Goal: Task Accomplishment & Management: Use online tool/utility

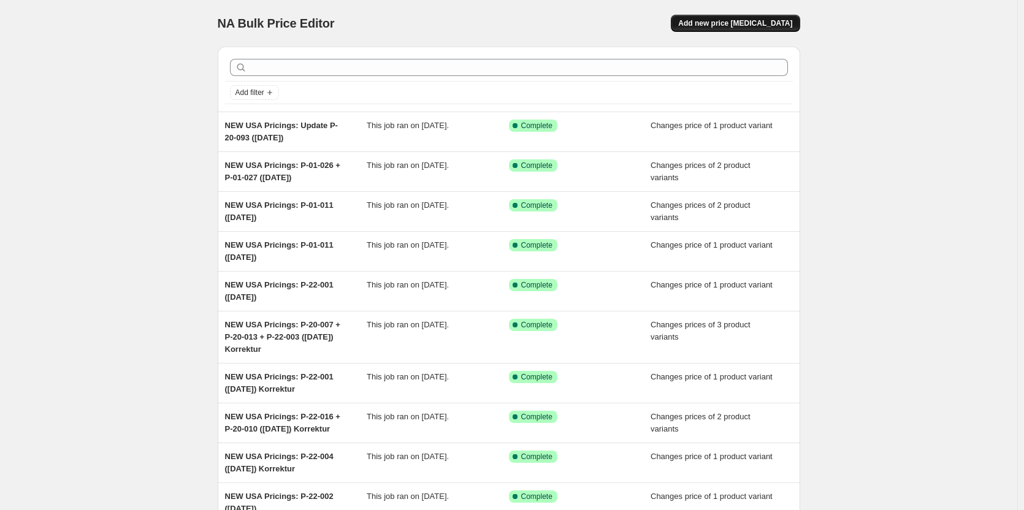
click at [723, 23] on span "Add new price change job" at bounding box center [735, 23] width 114 height 10
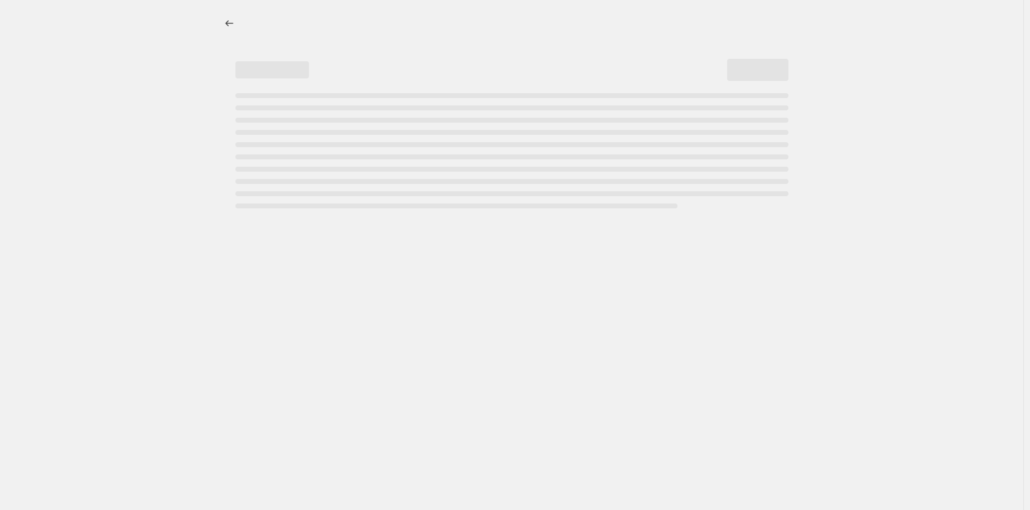
select select "percentage"
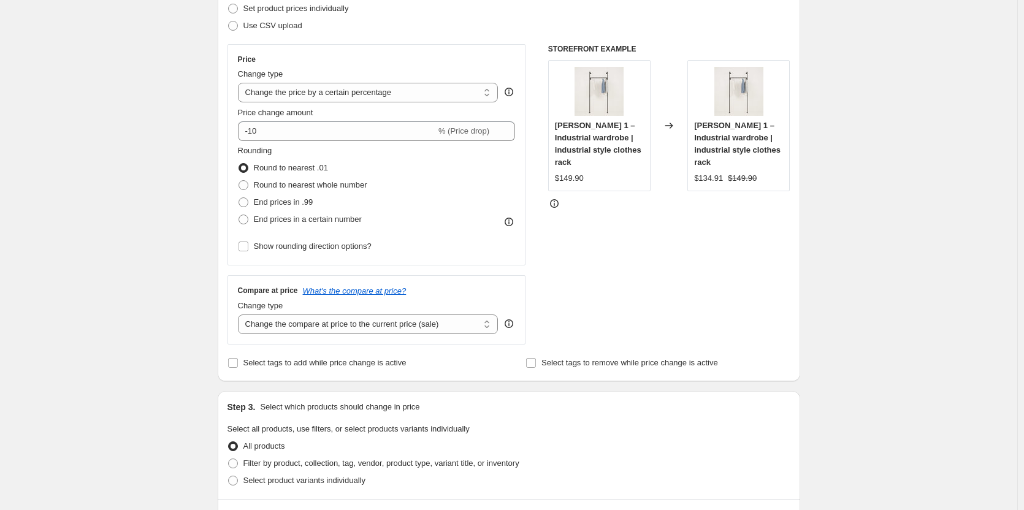
scroll to position [123, 0]
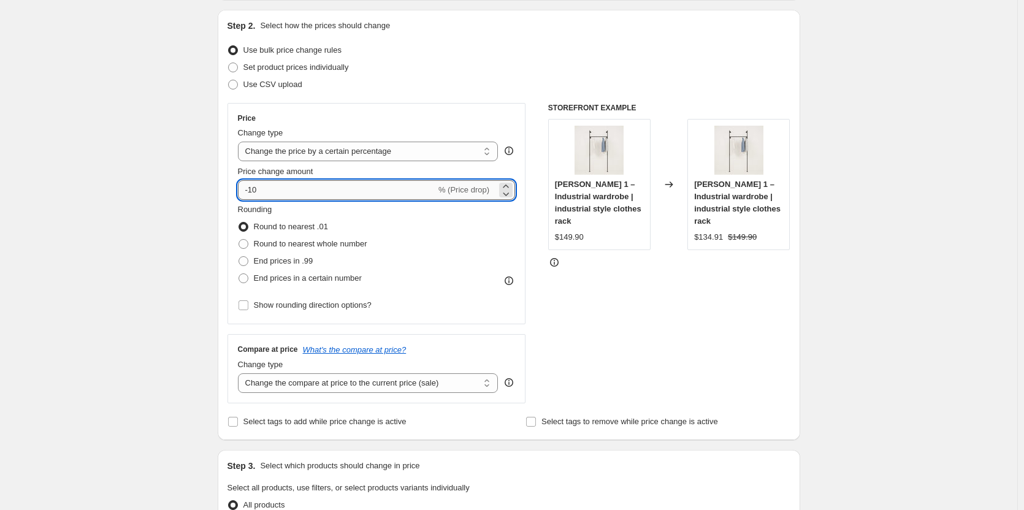
click at [324, 199] on input "-10" at bounding box center [337, 190] width 198 height 20
click at [349, 191] on input "-10" at bounding box center [337, 190] width 198 height 20
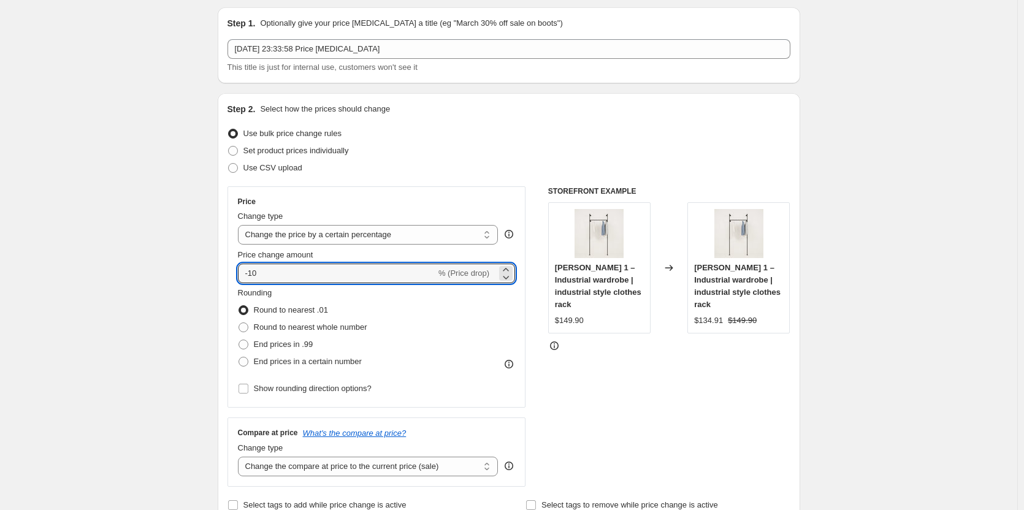
scroll to position [0, 0]
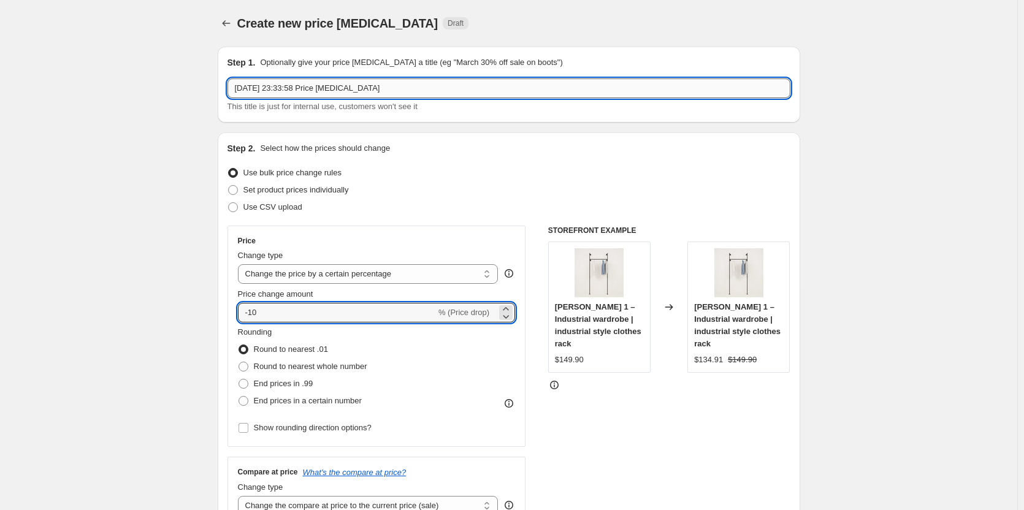
click at [414, 90] on input "17 Aug 2025, 23:33:58 Price change job" at bounding box center [508, 88] width 563 height 20
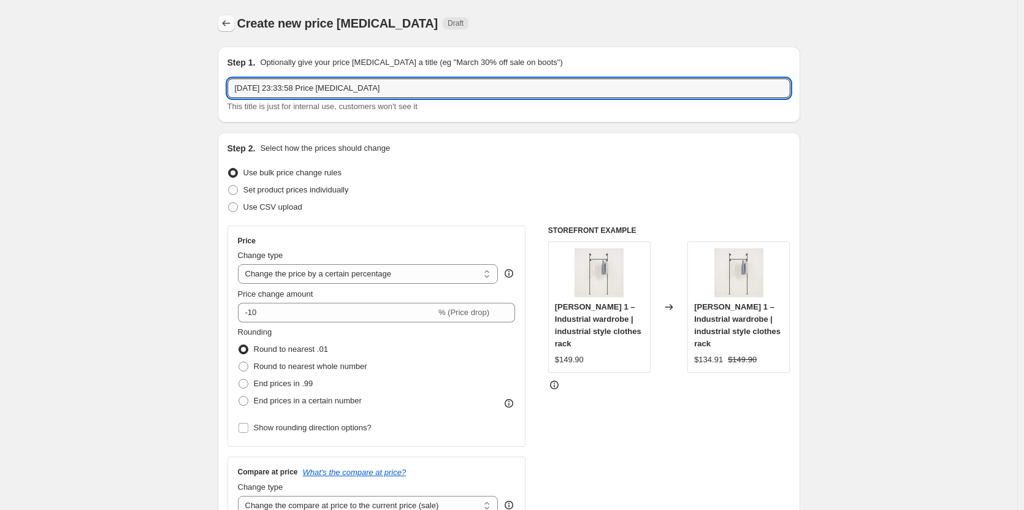
click at [232, 23] on icon "Price change jobs" at bounding box center [226, 23] width 12 height 12
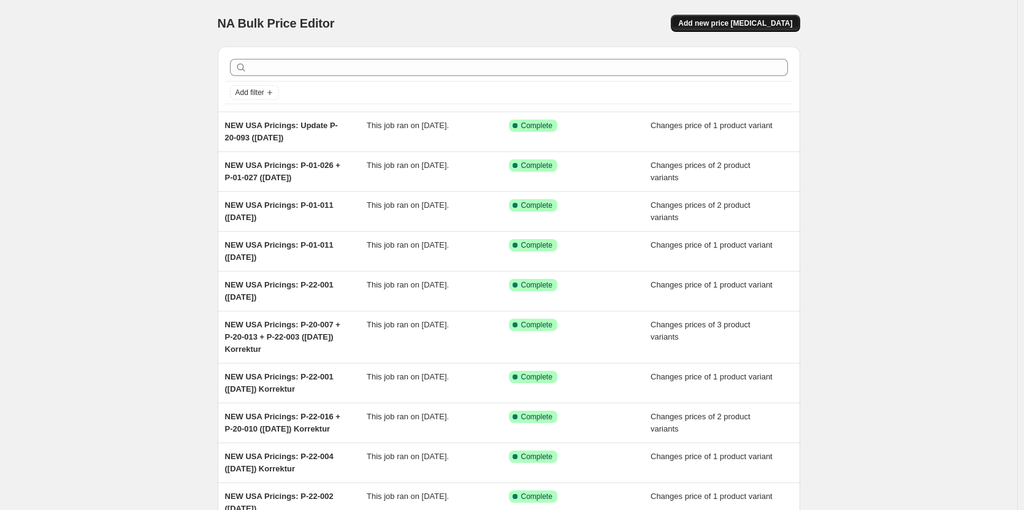
click at [737, 20] on span "Add new price change job" at bounding box center [735, 23] width 114 height 10
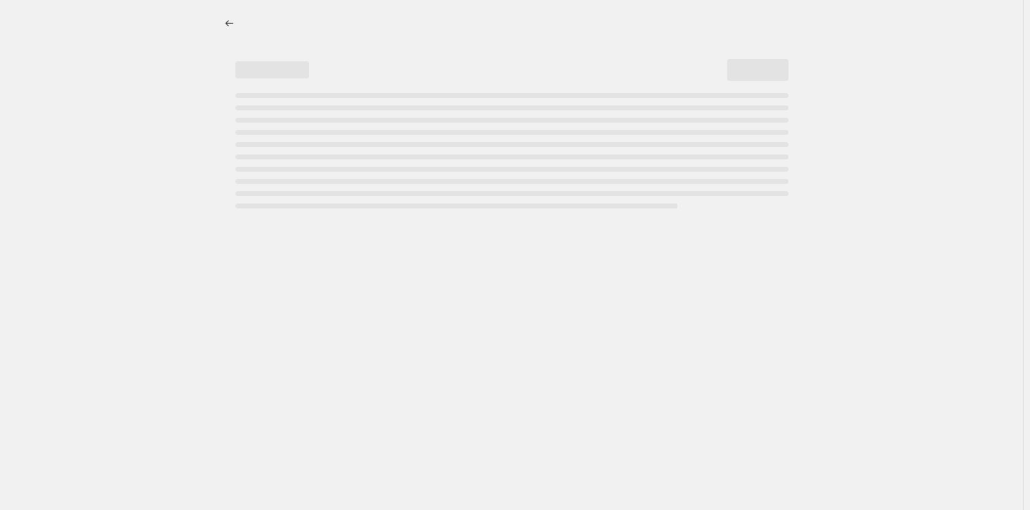
select select "percentage"
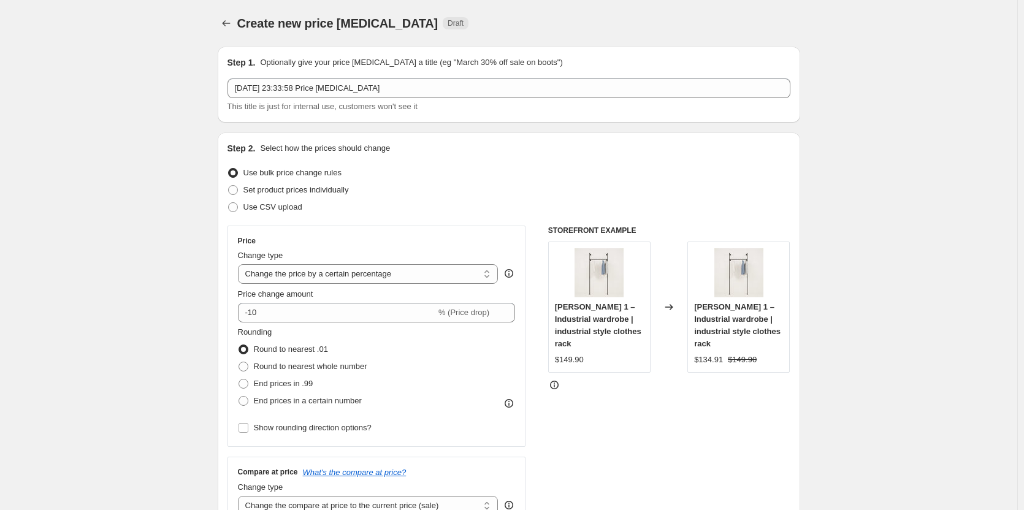
scroll to position [61, 0]
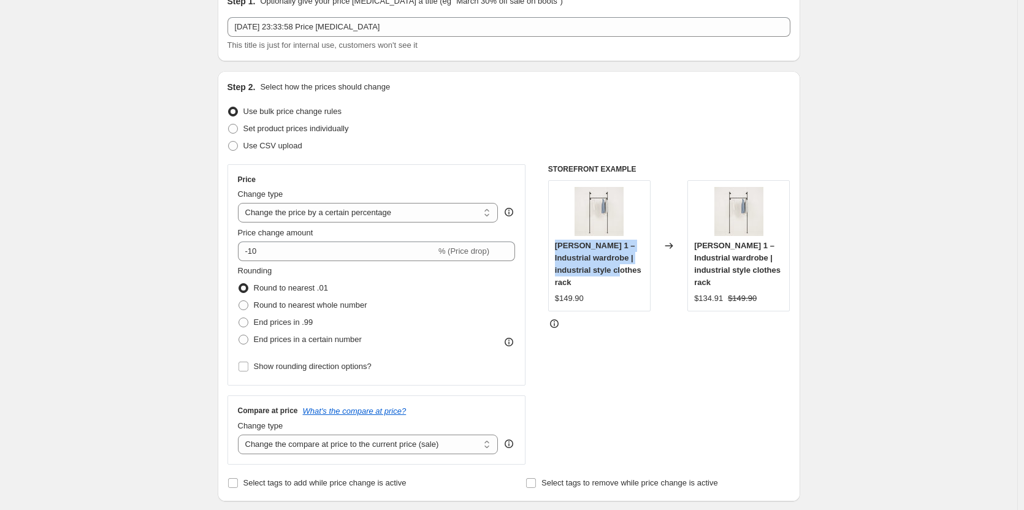
drag, startPoint x: 626, startPoint y: 274, endPoint x: 547, endPoint y: 240, distance: 86.2
click at [547, 240] on div "Price Change type Change the price to a certain amount Change the price by a ce…" at bounding box center [508, 314] width 563 height 300
click at [461, 217] on select "Change the price to a certain amount Change the price by a certain amount Chang…" at bounding box center [368, 213] width 261 height 20
click at [452, 213] on select "Change the price to a certain amount Change the price by a certain amount Chang…" at bounding box center [368, 213] width 261 height 20
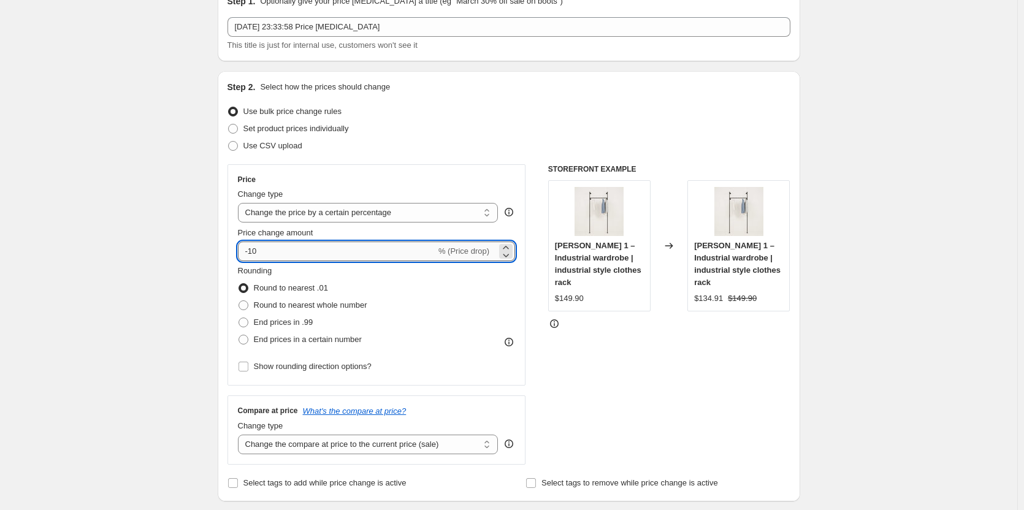
click at [368, 250] on input "-10" at bounding box center [337, 252] width 198 height 20
click at [402, 250] on input "-10" at bounding box center [337, 252] width 198 height 20
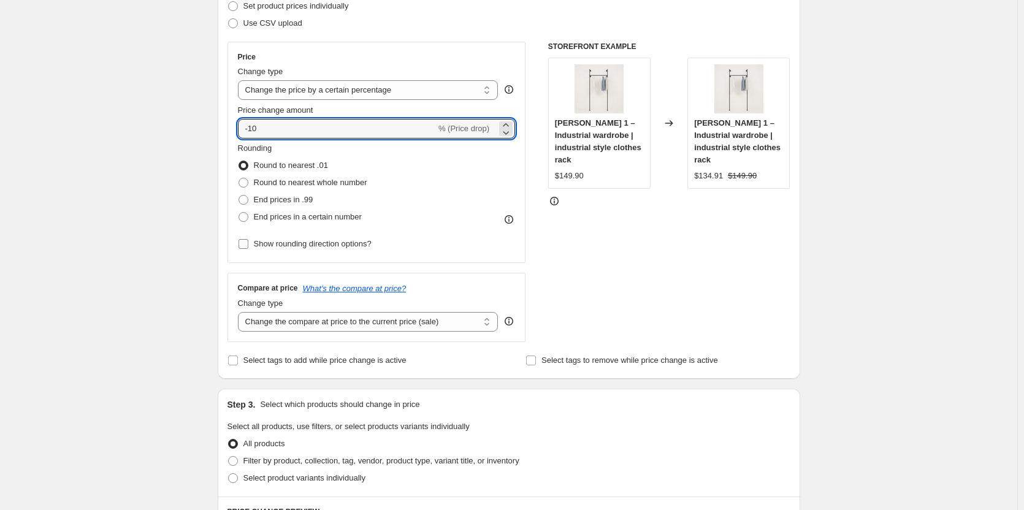
scroll to position [245, 0]
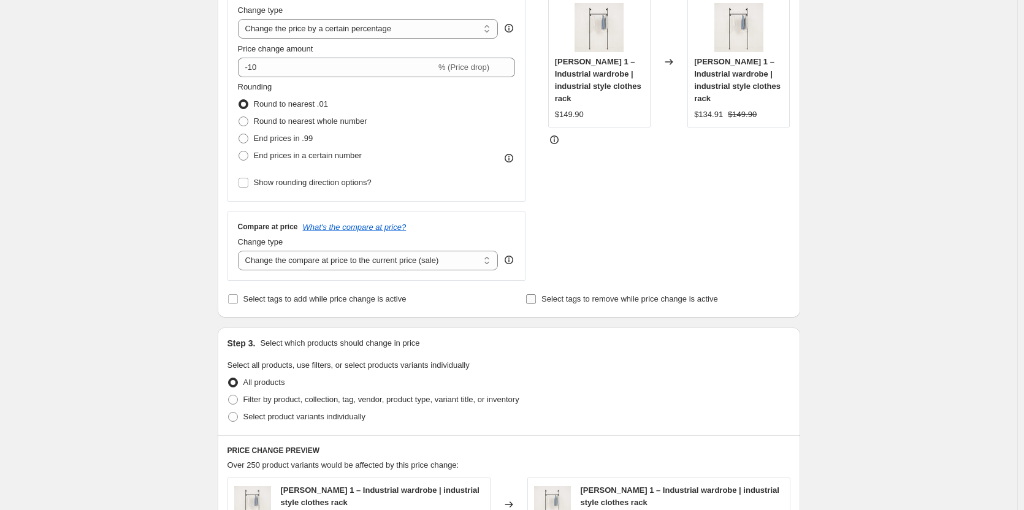
click at [549, 301] on span "Select tags to remove while price change is active" at bounding box center [629, 298] width 177 height 9
click at [536, 301] on input "Select tags to remove while price change is active" at bounding box center [531, 299] width 10 height 10
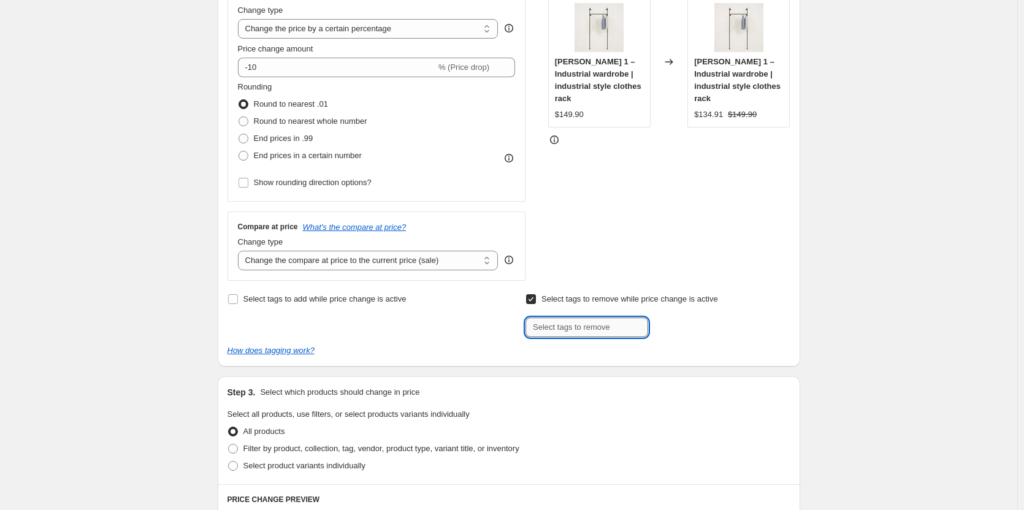
click at [579, 332] on input "text" at bounding box center [586, 328] width 123 height 20
click at [536, 297] on input "Select tags to remove while price change is active" at bounding box center [531, 299] width 10 height 10
checkbox input "false"
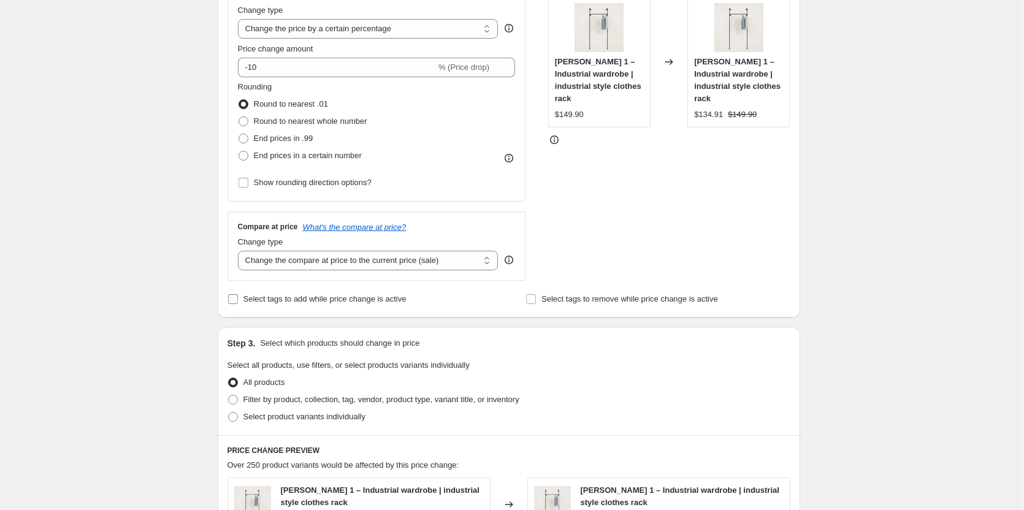
click at [235, 301] on input "Select tags to add while price change is active" at bounding box center [233, 299] width 10 height 10
checkbox input "true"
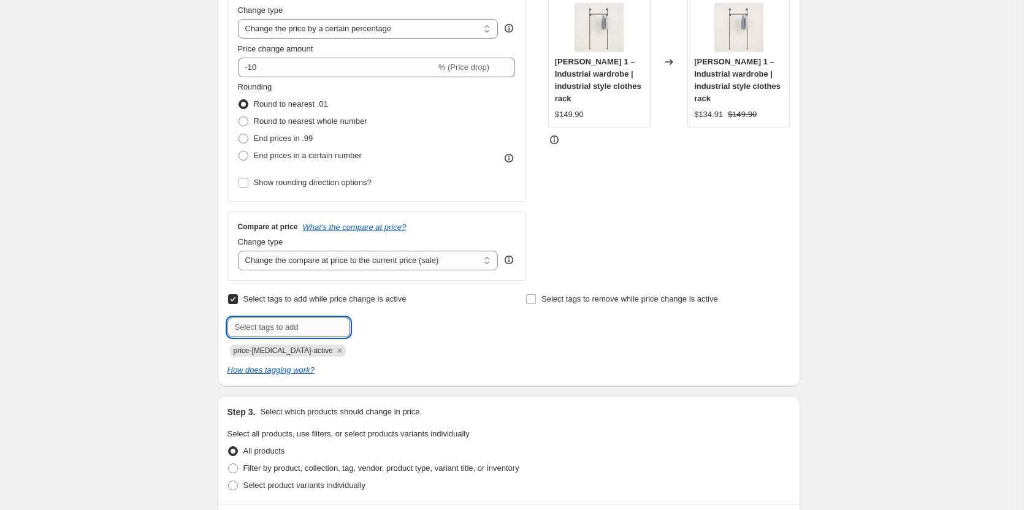
click at [330, 327] on input "text" at bounding box center [288, 328] width 123 height 20
type input "-10%"
click at [378, 326] on span "Add -10%" at bounding box center [377, 326] width 34 height 10
click at [478, 351] on div "price-change-job-active -10%" at bounding box center [359, 349] width 264 height 15
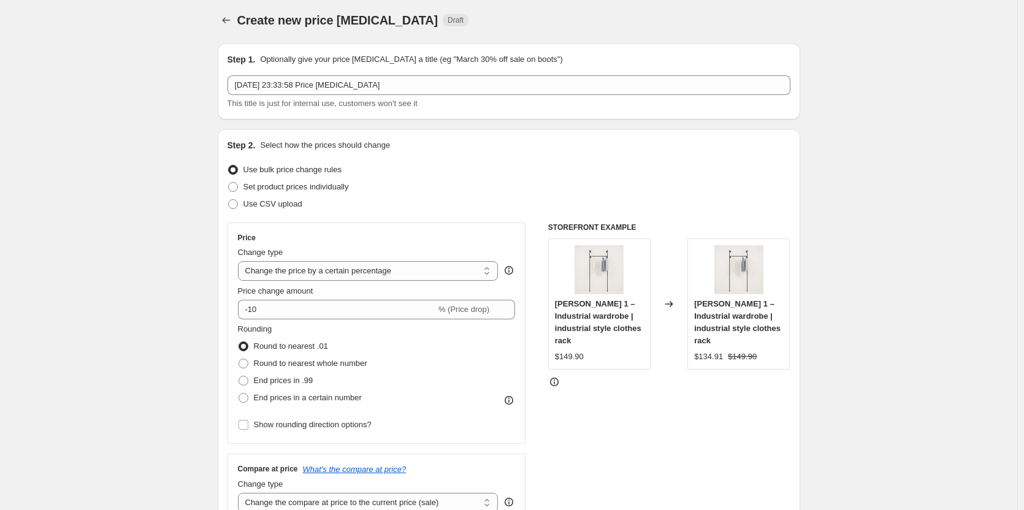
scroll to position [0, 0]
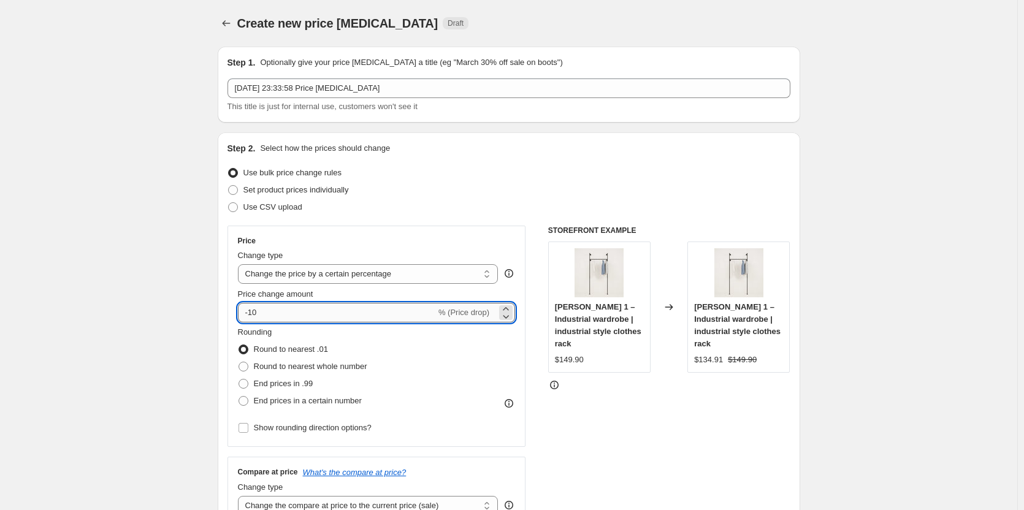
click at [291, 319] on input "-10" at bounding box center [337, 313] width 198 height 20
click at [327, 319] on input "-10" at bounding box center [337, 313] width 198 height 20
type input "-1"
type input "-2"
type input "-1"
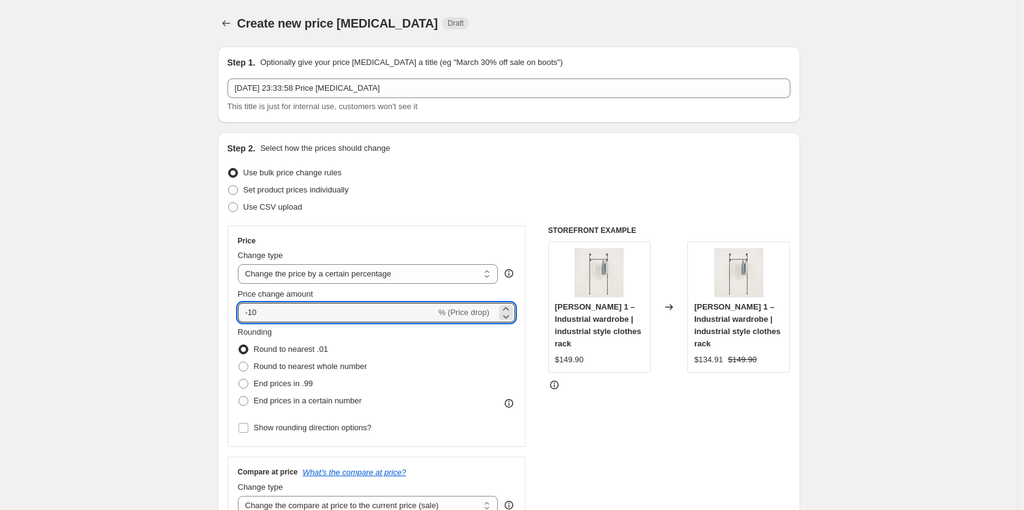
type input "-10"
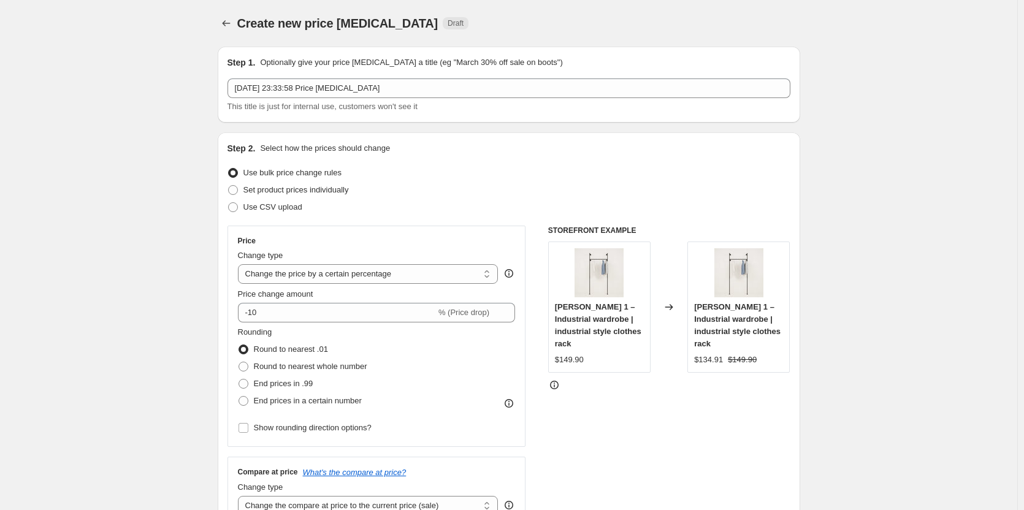
click at [638, 398] on div "STOREFRONT EXAMPLE KIM 1 – Industrial wardrobe | industrial style clothes rack …" at bounding box center [669, 376] width 242 height 300
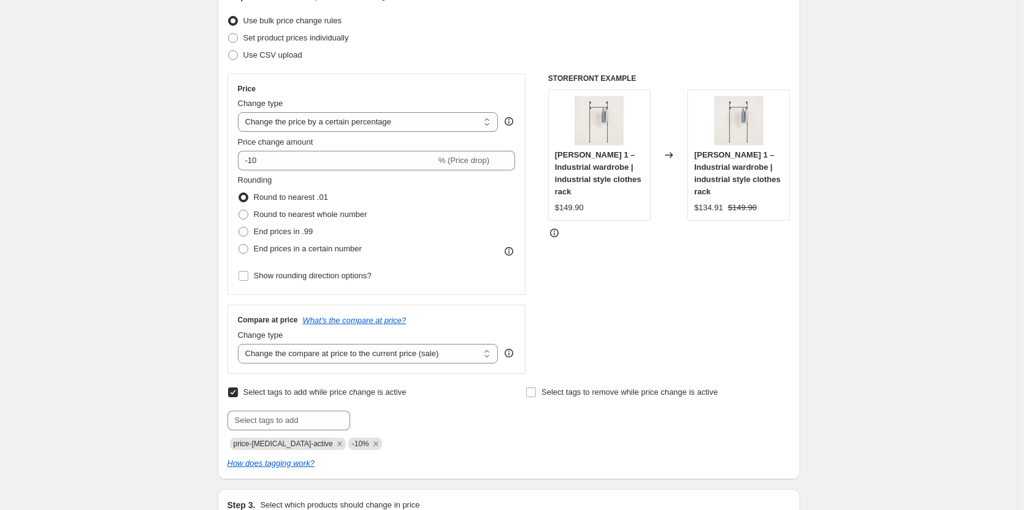
scroll to position [123, 0]
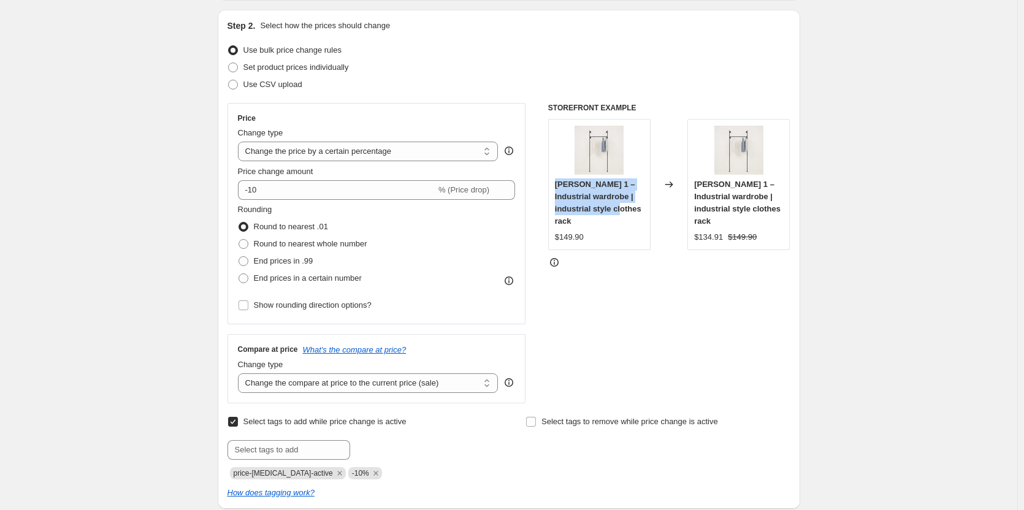
drag, startPoint x: 625, startPoint y: 208, endPoint x: 548, endPoint y: 180, distance: 82.2
click at [548, 180] on div "Price Change type Change the price to a certain amount Change the price by a ce…" at bounding box center [508, 253] width 563 height 300
copy span "KIM 1 – Industrial wardrobe | industrial style clothes rack"
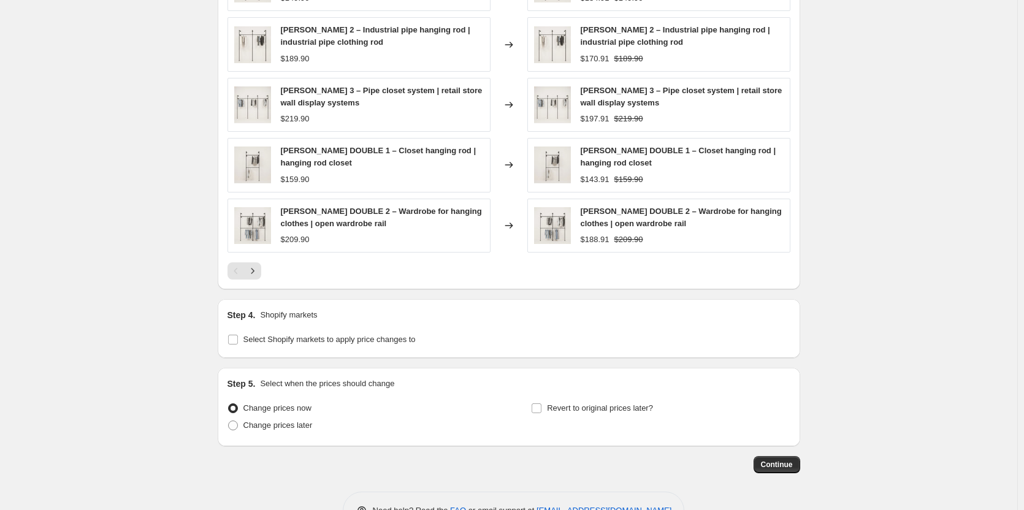
scroll to position [873, 0]
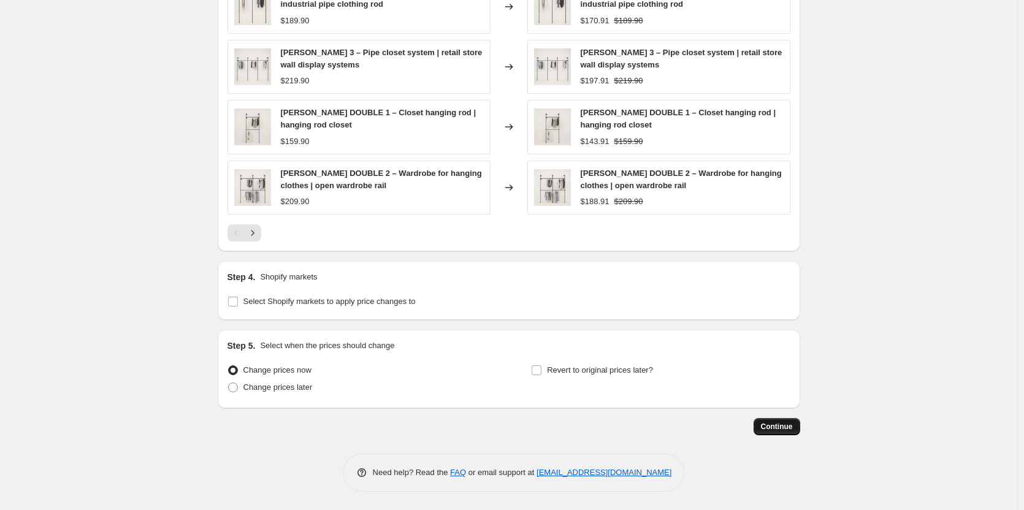
click at [779, 427] on span "Continue" at bounding box center [777, 427] width 32 height 10
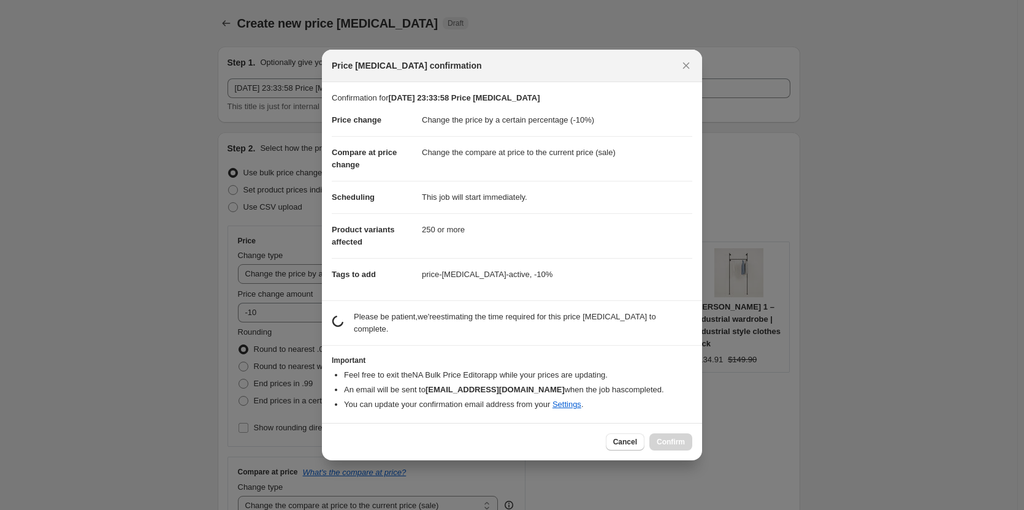
scroll to position [0, 0]
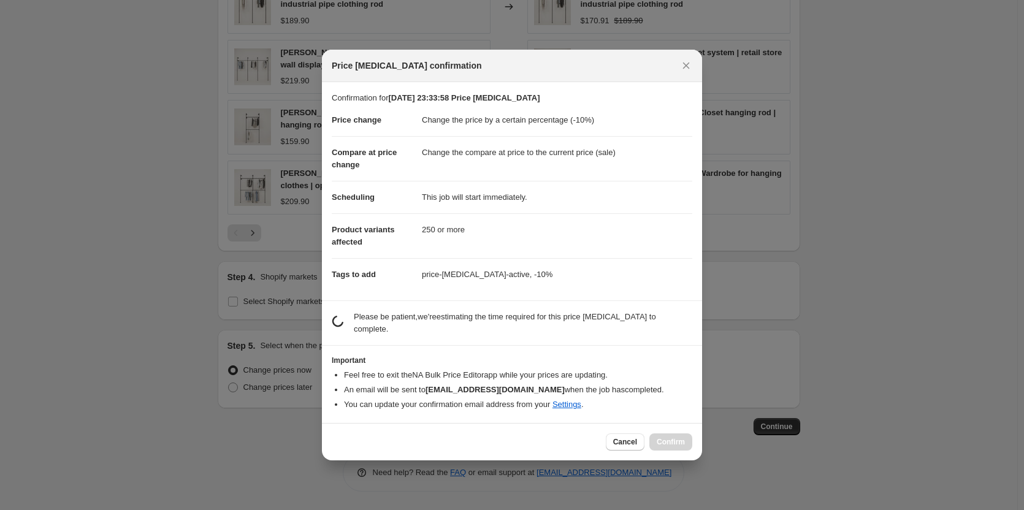
click at [828, 227] on div at bounding box center [512, 255] width 1024 height 510
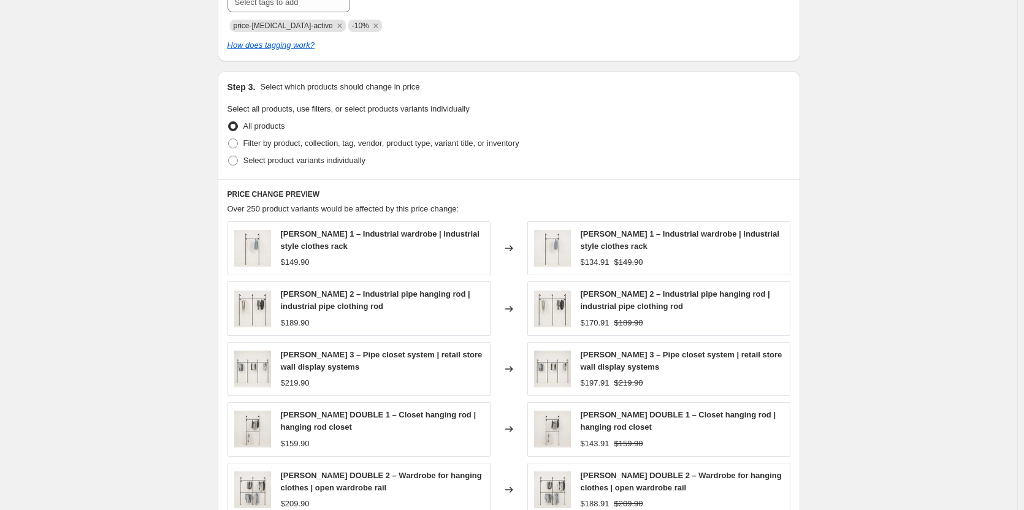
scroll to position [505, 0]
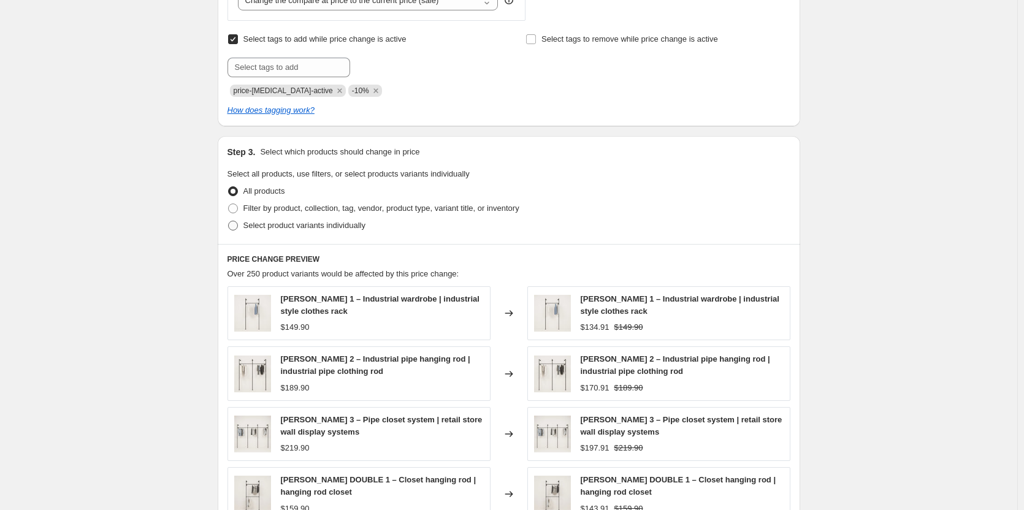
click at [243, 225] on label "Select product variants individually" at bounding box center [296, 225] width 138 height 17
click at [229, 221] on input "Select product variants individually" at bounding box center [228, 221] width 1 height 1
radio input "true"
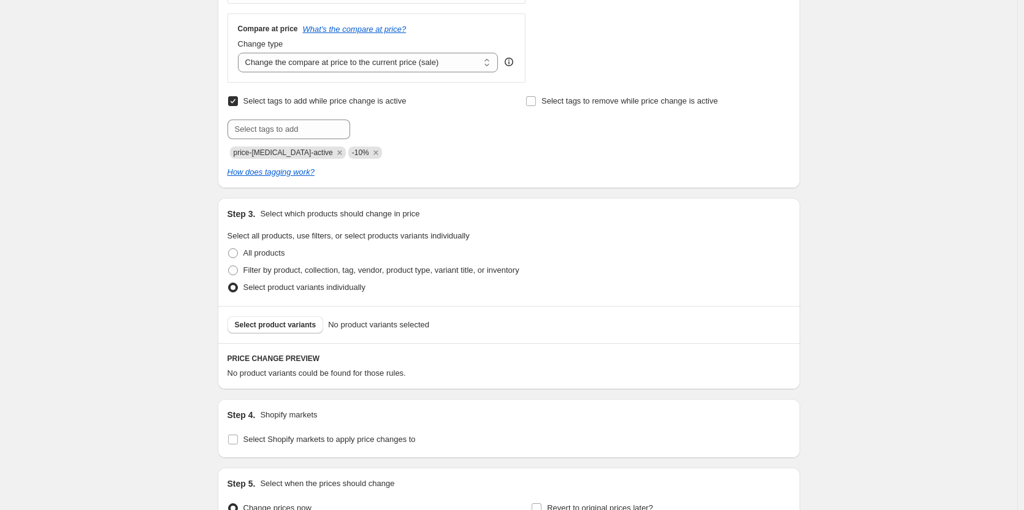
scroll to position [444, 0]
click at [260, 324] on span "Select product variants" at bounding box center [276, 324] width 82 height 10
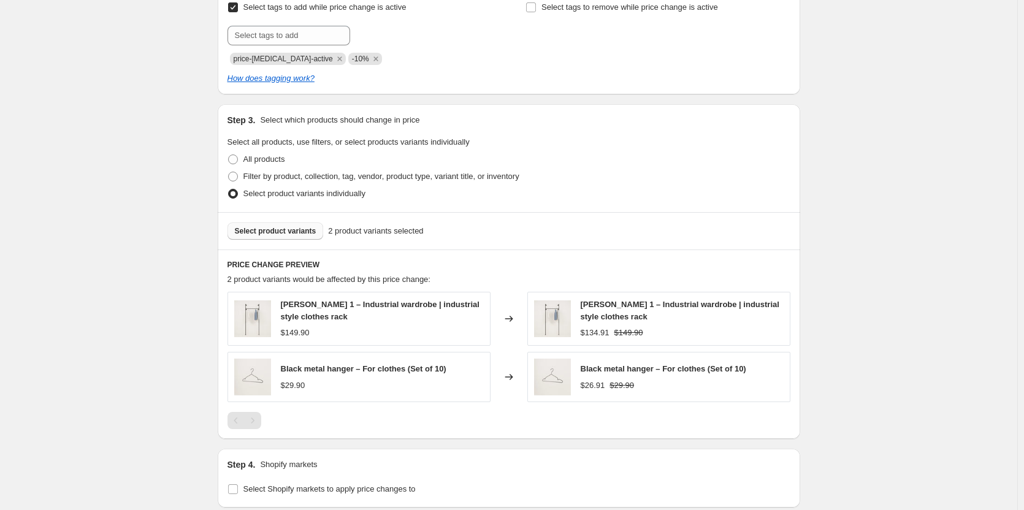
scroll to position [566, 0]
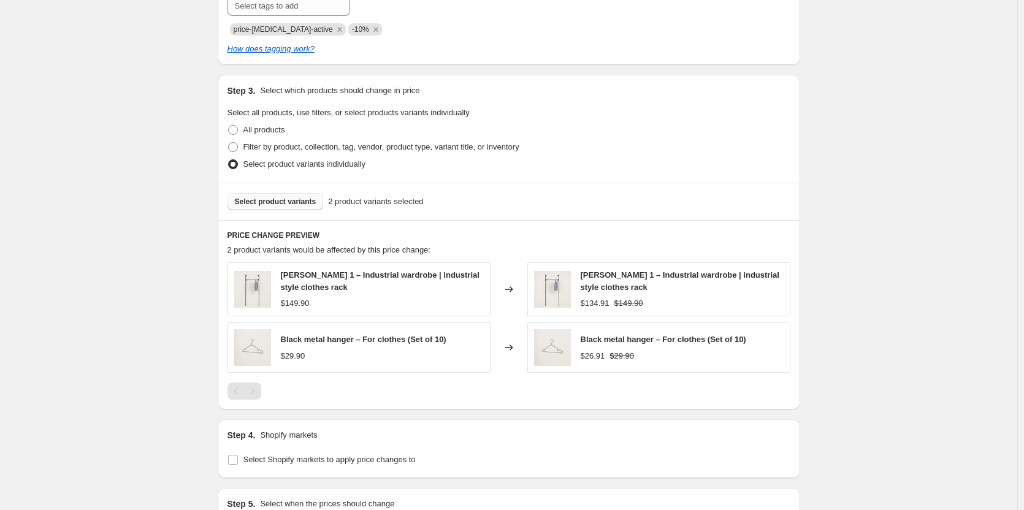
click at [273, 197] on span "Select product variants" at bounding box center [276, 202] width 82 height 10
click at [325, 295] on div "KIM 1 – Industrial wardrobe | industrial style clothes rack $149.90" at bounding box center [382, 289] width 203 height 40
click at [450, 273] on span "KIM 1 – Industrial wardrobe | industrial style clothes rack" at bounding box center [380, 280] width 199 height 21
click at [392, 275] on span "KIM 1 – Industrial wardrobe | industrial style clothes rack" at bounding box center [380, 280] width 199 height 21
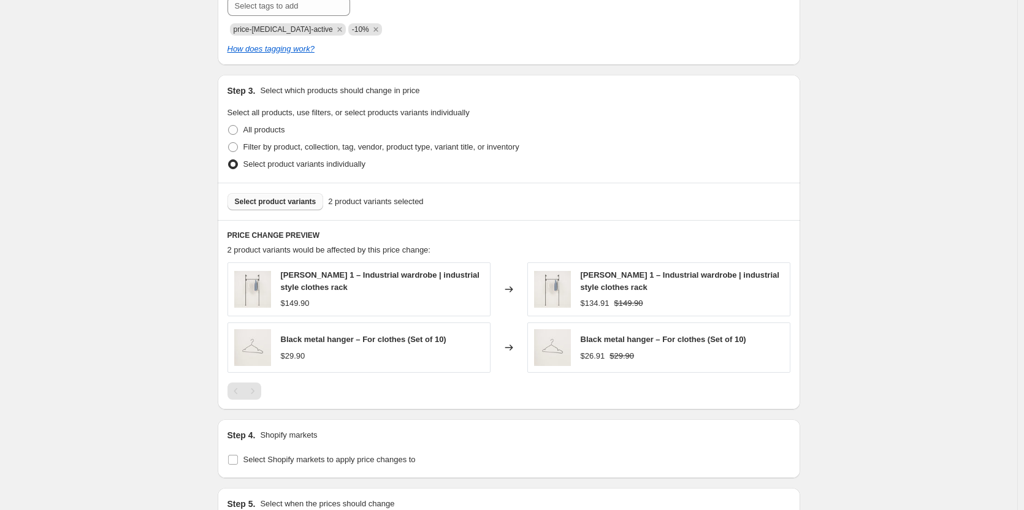
click at [339, 286] on div "KIM 1 – Industrial wardrobe | industrial style clothes rack" at bounding box center [382, 281] width 203 height 25
drag, startPoint x: 321, startPoint y: 293, endPoint x: 282, endPoint y: 271, distance: 45.0
click at [282, 271] on div "KIM 1 – Industrial wardrobe | industrial style clothes rack $149.90" at bounding box center [358, 289] width 263 height 54
copy span "KIM 1 – Industrial wardrobe | industrial style clothes rack"
click at [260, 200] on span "Select product variants" at bounding box center [276, 202] width 82 height 10
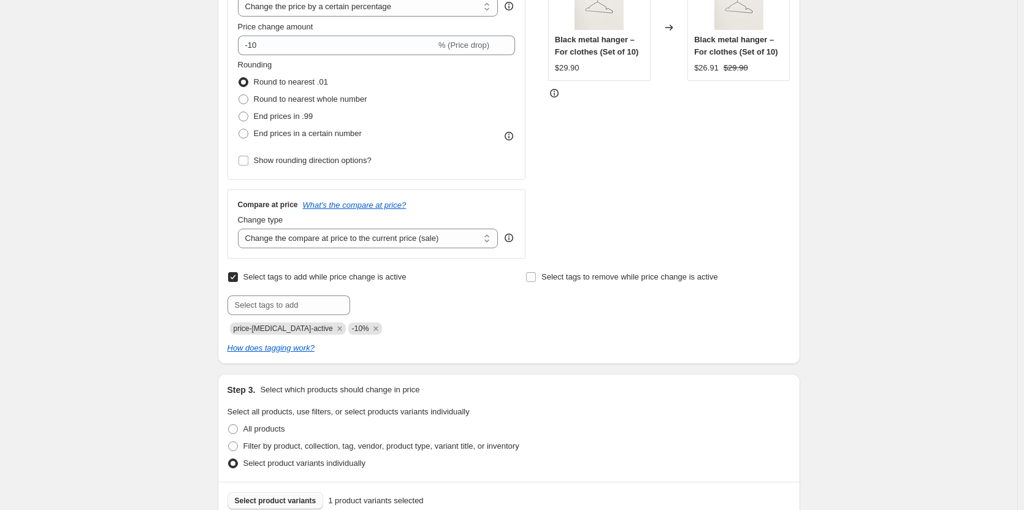
scroll to position [543, 0]
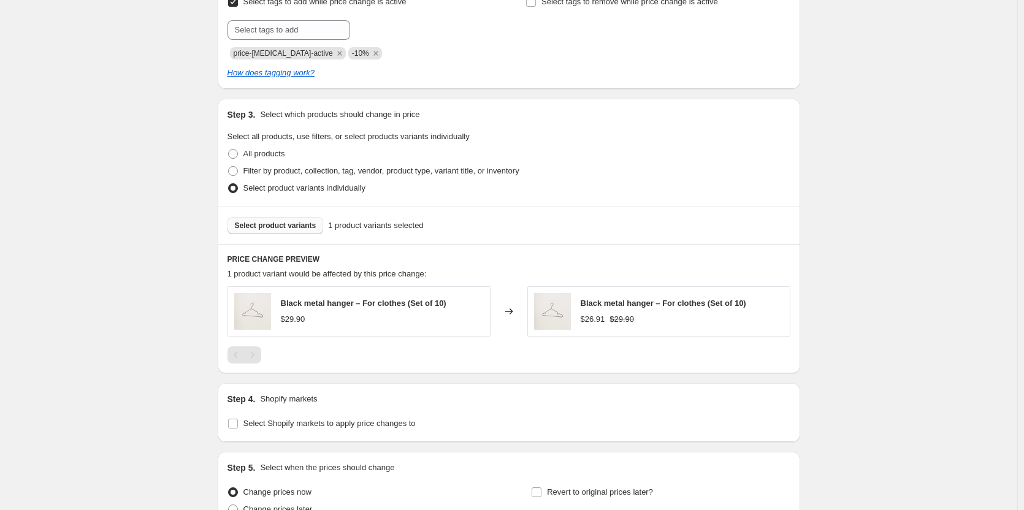
click at [286, 304] on span "Black metal hanger – For clothes (Set of 10)" at bounding box center [364, 303] width 166 height 9
drag, startPoint x: 284, startPoint y: 305, endPoint x: 450, endPoint y: 300, distance: 166.2
click at [450, 300] on div "Black metal hanger – For clothes (Set of 10) $29.90" at bounding box center [358, 311] width 263 height 50
drag, startPoint x: 706, startPoint y: 305, endPoint x: 580, endPoint y: 308, distance: 125.7
click at [580, 308] on div "Black metal hanger – For clothes (Set of 10) $26.91 $29.90" at bounding box center [658, 311] width 263 height 50
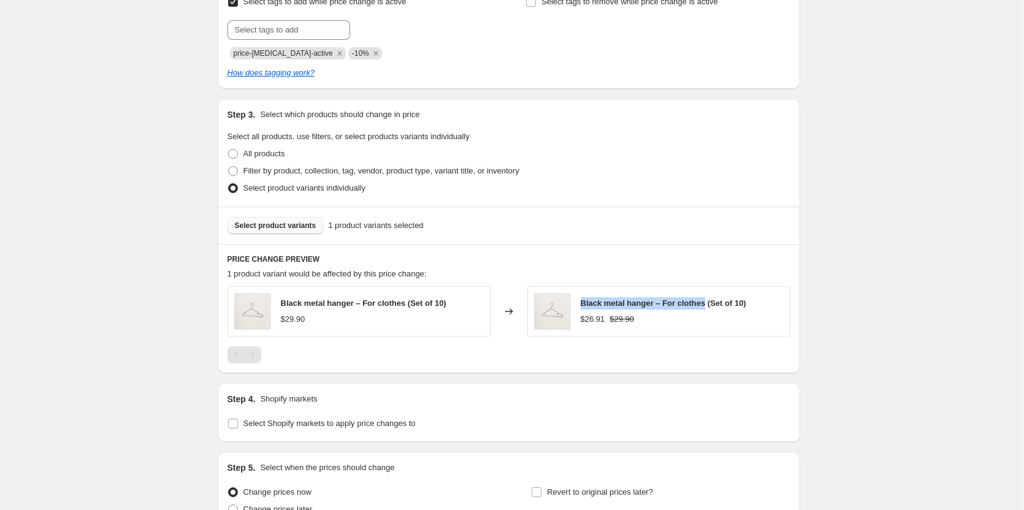
click at [579, 308] on div "Black metal hanger – For clothes (Set of 10) $26.91 $29.90" at bounding box center [658, 311] width 263 height 50
drag, startPoint x: 704, startPoint y: 303, endPoint x: 581, endPoint y: 299, distance: 123.3
click at [581, 299] on div "Black metal hanger – For clothes (Set of 10) $26.91 $29.90" at bounding box center [658, 311] width 263 height 50
copy span "Black metal hanger – For clothes"
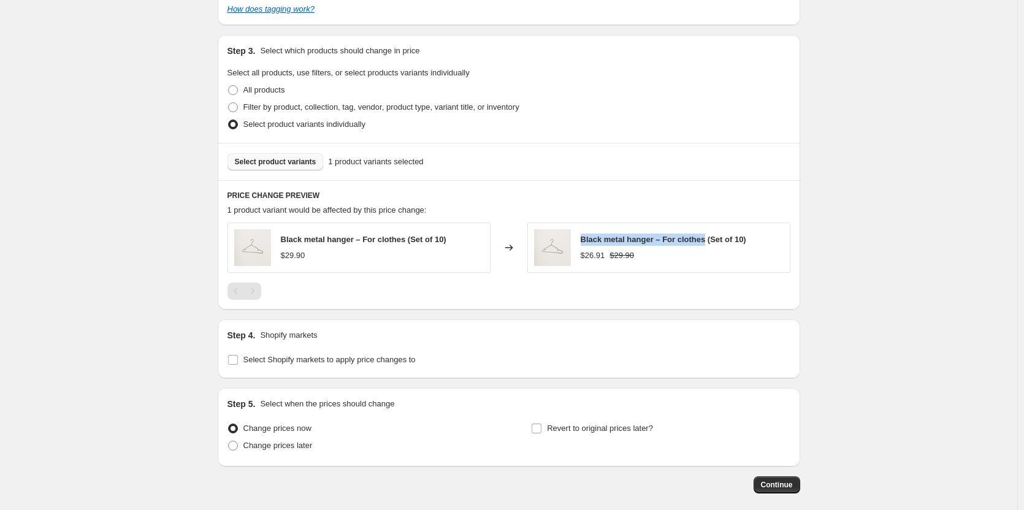
scroll to position [665, 0]
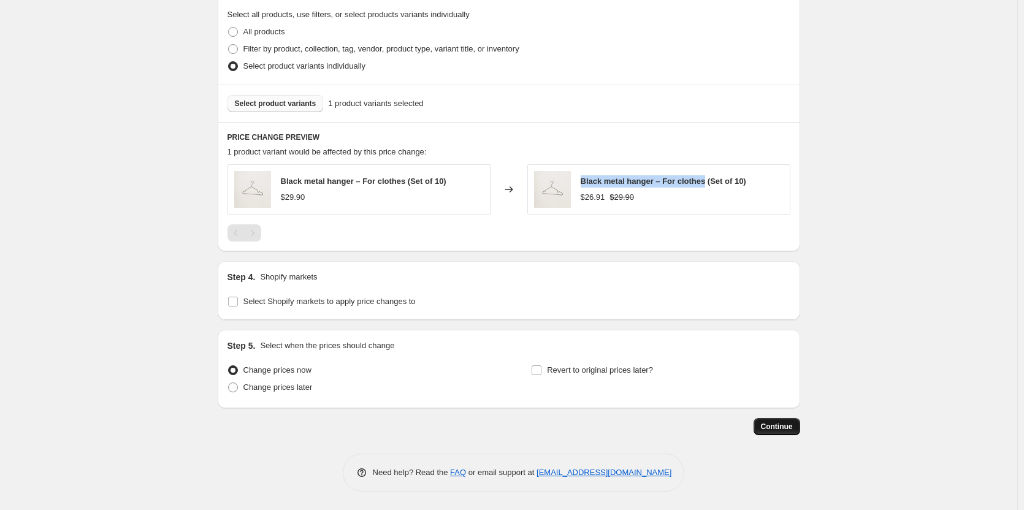
click at [784, 428] on span "Continue" at bounding box center [777, 427] width 32 height 10
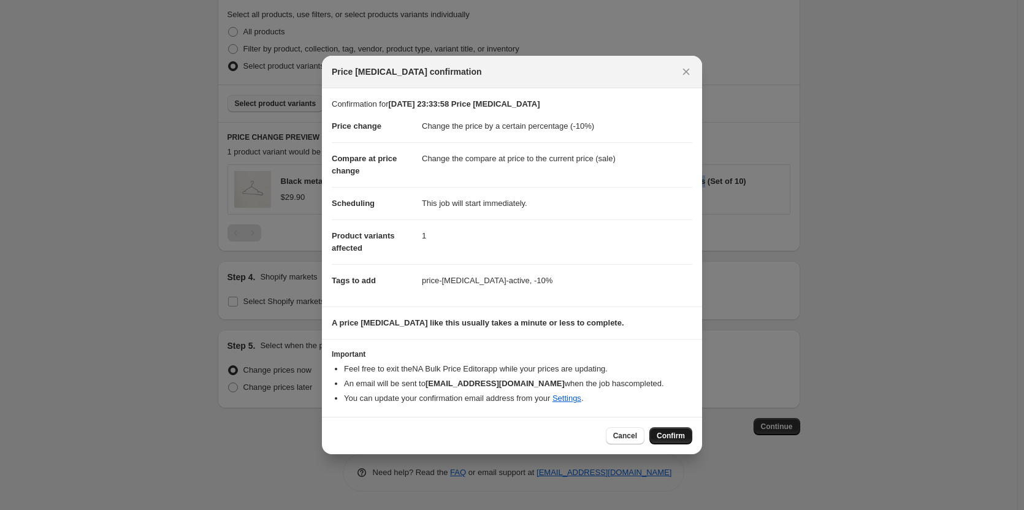
click at [673, 432] on span "Confirm" at bounding box center [671, 436] width 28 height 10
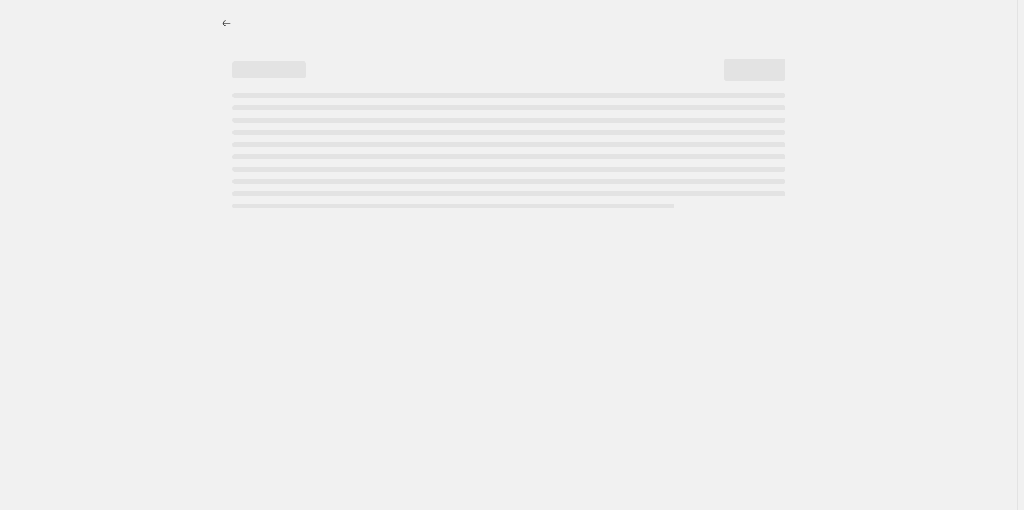
scroll to position [0, 0]
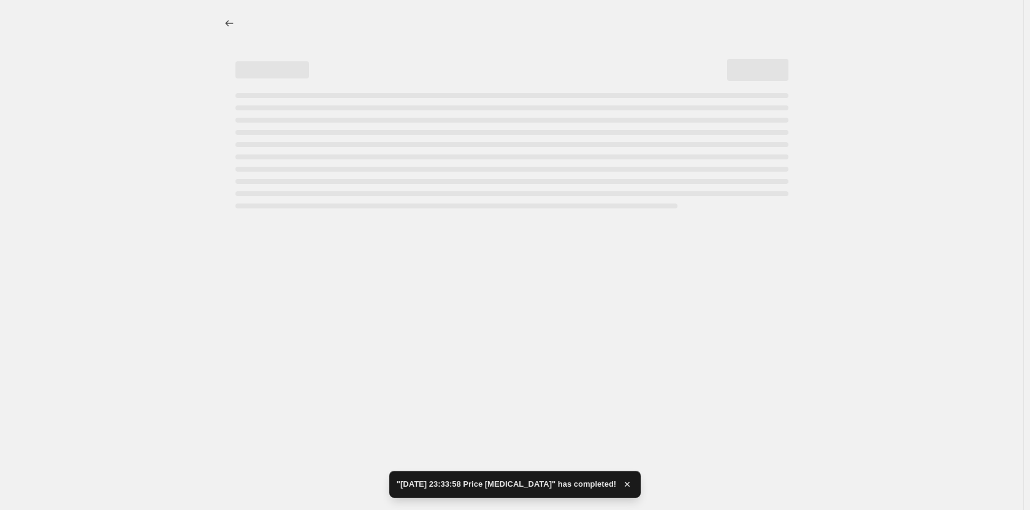
select select "percentage"
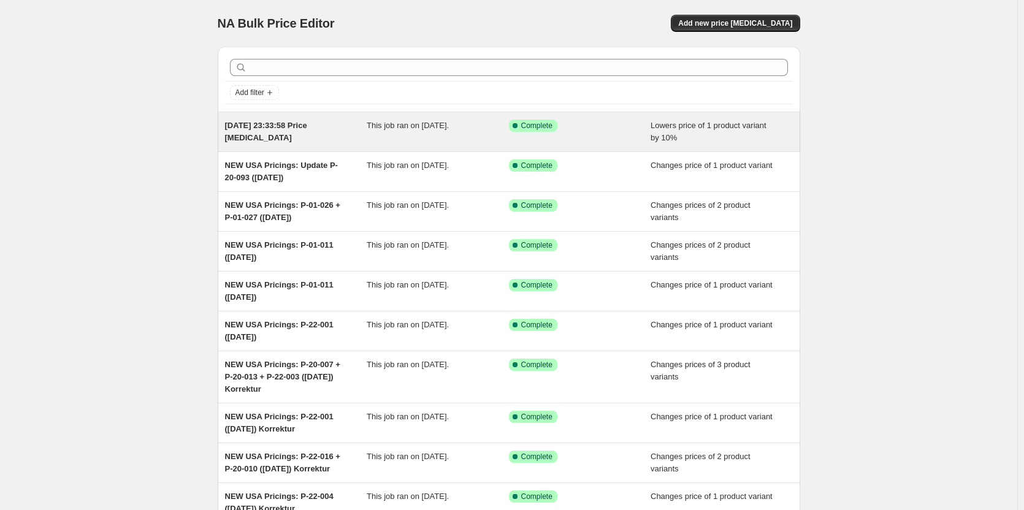
click at [279, 120] on div "17 Aug 2025, 23:33:58 Price change job" at bounding box center [296, 132] width 142 height 25
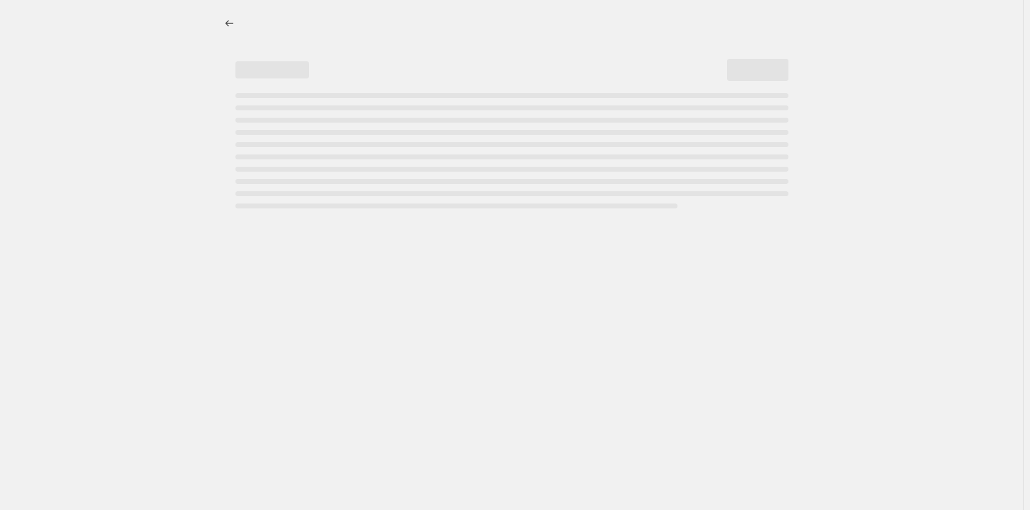
select select "percentage"
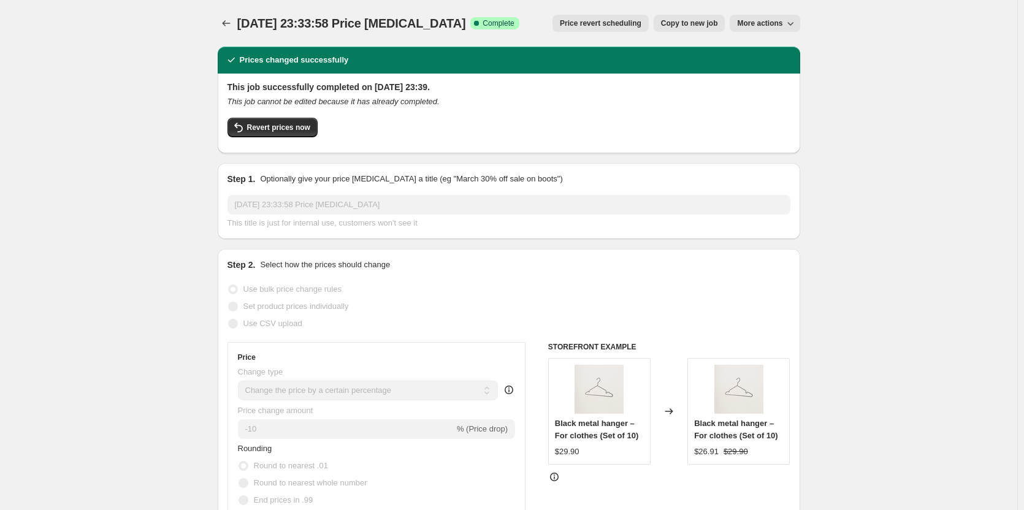
click at [779, 20] on span "More actions" at bounding box center [759, 23] width 45 height 10
click at [770, 69] on span "Delete job" at bounding box center [760, 69] width 36 height 9
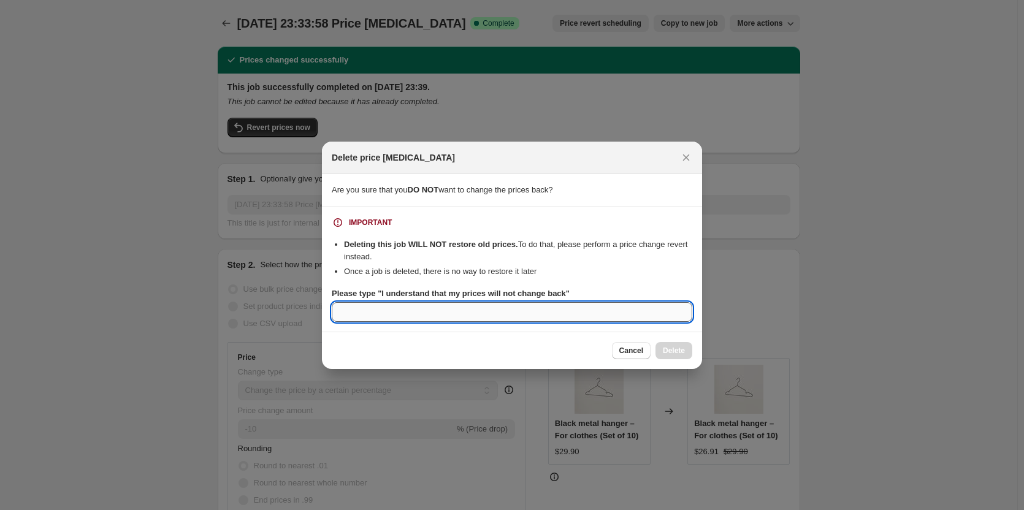
click at [450, 311] on input "Please type "I understand that my prices will not change back"" at bounding box center [512, 312] width 360 height 20
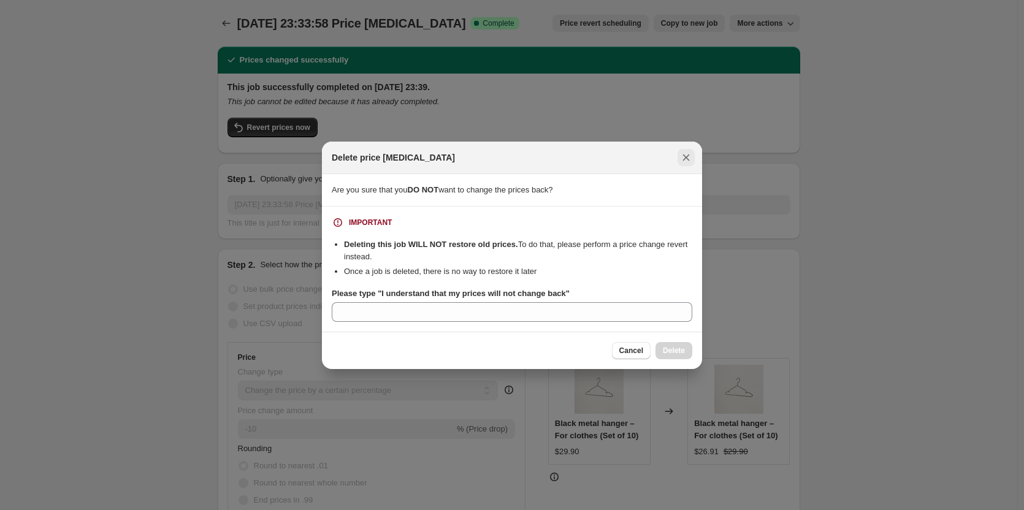
click at [688, 158] on icon "Close" at bounding box center [686, 157] width 12 height 12
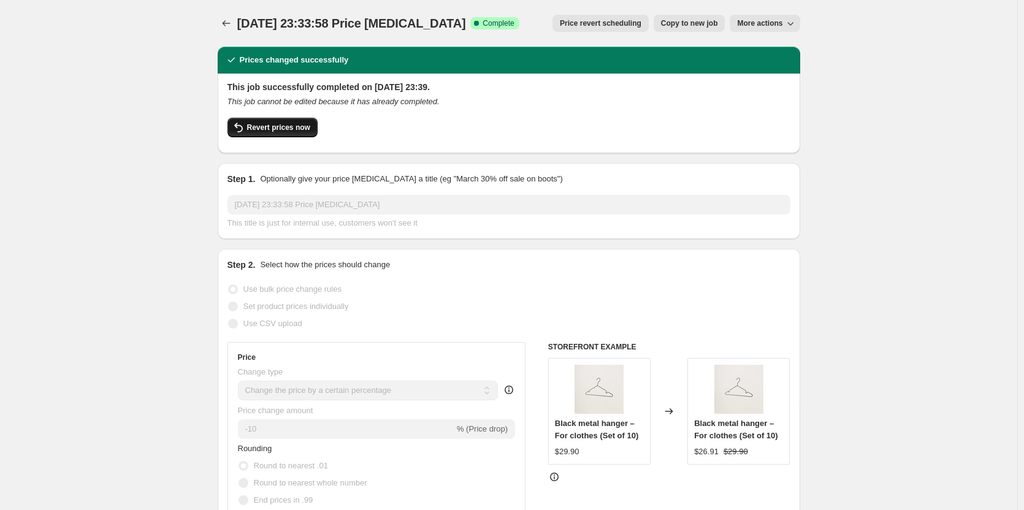
click at [262, 128] on span "Revert prices now" at bounding box center [278, 128] width 63 height 10
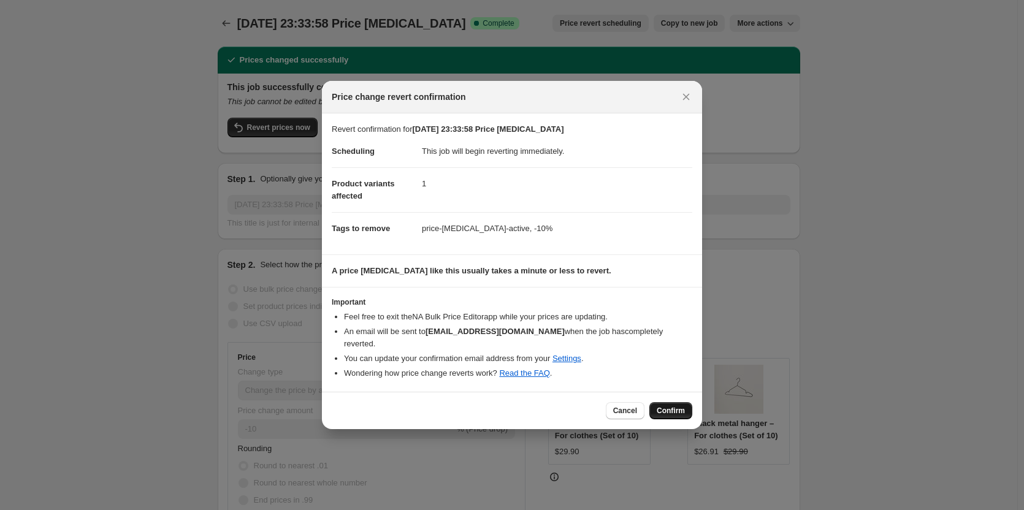
click at [673, 406] on span "Confirm" at bounding box center [671, 411] width 28 height 10
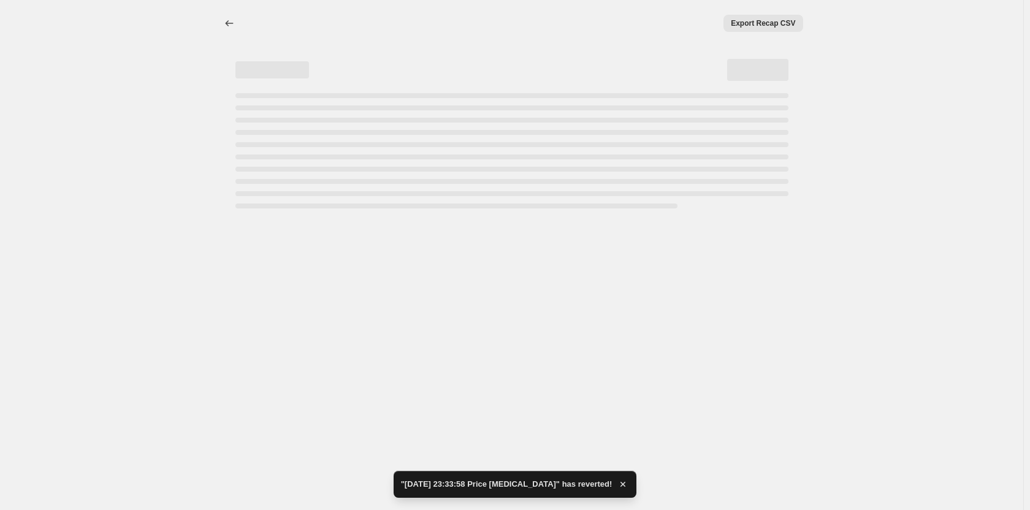
select select "percentage"
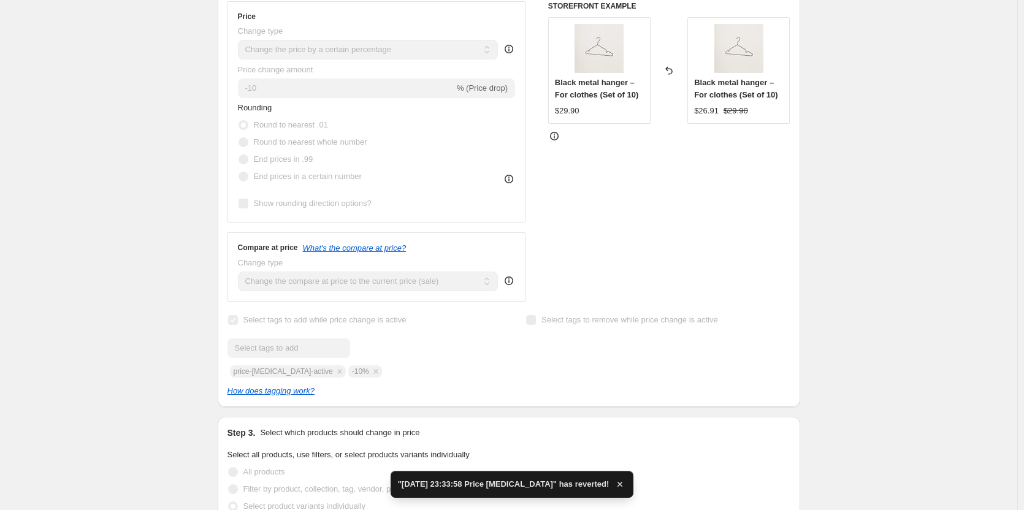
scroll to position [674, 0]
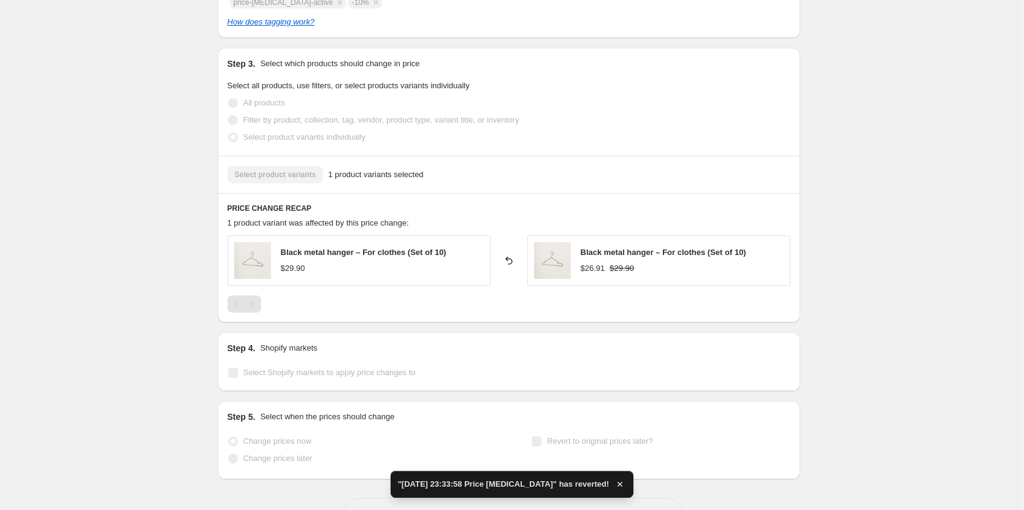
click at [282, 178] on div "Select product variants 1 product variants selected" at bounding box center [508, 174] width 563 height 17
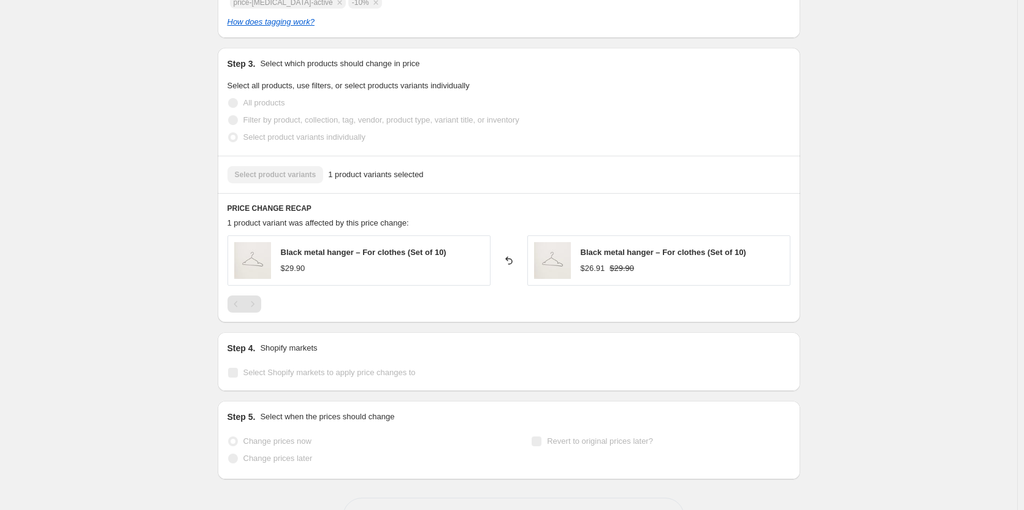
click at [299, 169] on div "Select product variants 1 product variants selected" at bounding box center [508, 174] width 563 height 17
click at [294, 262] on div "Black metal hanger – For clothes (Set of 10) $29.90" at bounding box center [364, 260] width 166 height 28
click at [276, 209] on h6 "PRICE CHANGE RECAP" at bounding box center [508, 209] width 563 height 10
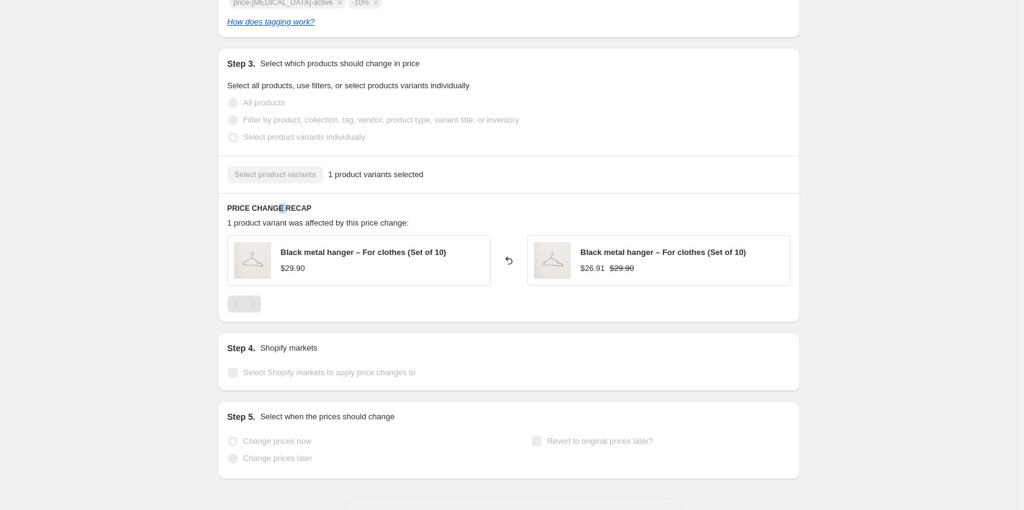
drag, startPoint x: 293, startPoint y: 207, endPoint x: 323, endPoint y: 189, distance: 34.6
click at [299, 205] on h6 "PRICE CHANGE RECAP" at bounding box center [508, 209] width 563 height 10
click at [356, 175] on span "1 product variants selected" at bounding box center [375, 175] width 95 height 12
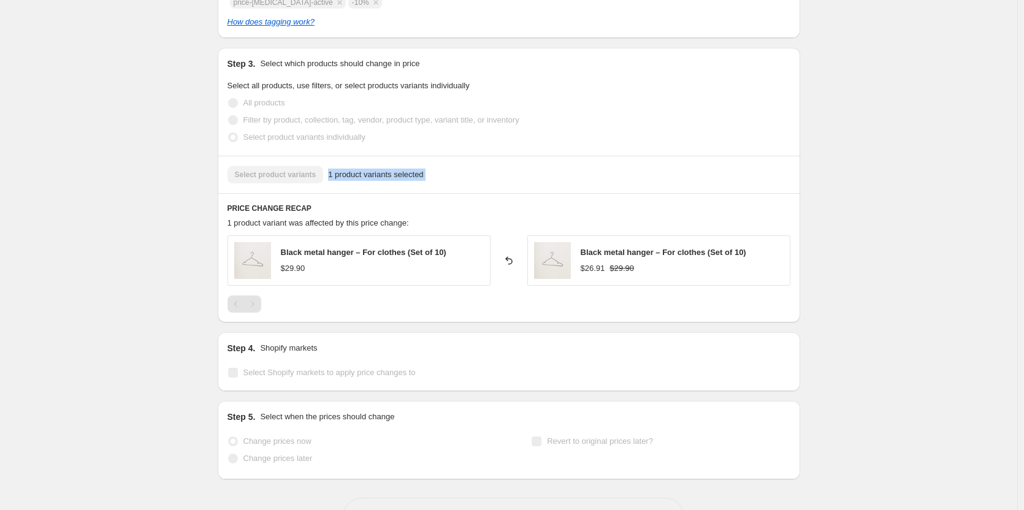
click at [356, 175] on span "1 product variants selected" at bounding box center [375, 175] width 95 height 12
click at [511, 261] on icon at bounding box center [509, 260] width 12 height 12
click at [511, 260] on icon at bounding box center [509, 260] width 12 height 12
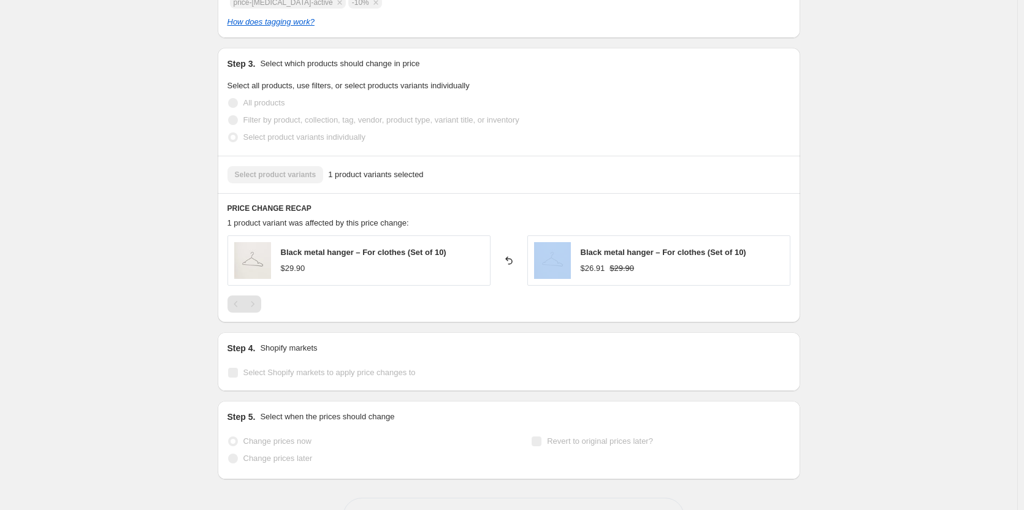
click at [510, 260] on icon at bounding box center [509, 260] width 12 height 12
click at [509, 259] on icon at bounding box center [508, 260] width 7 height 8
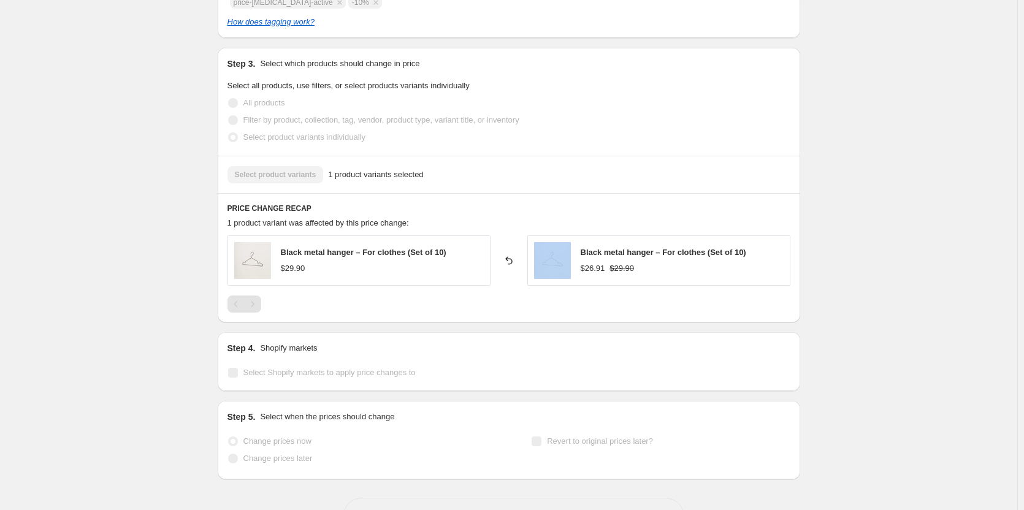
click at [509, 259] on icon at bounding box center [508, 260] width 7 height 8
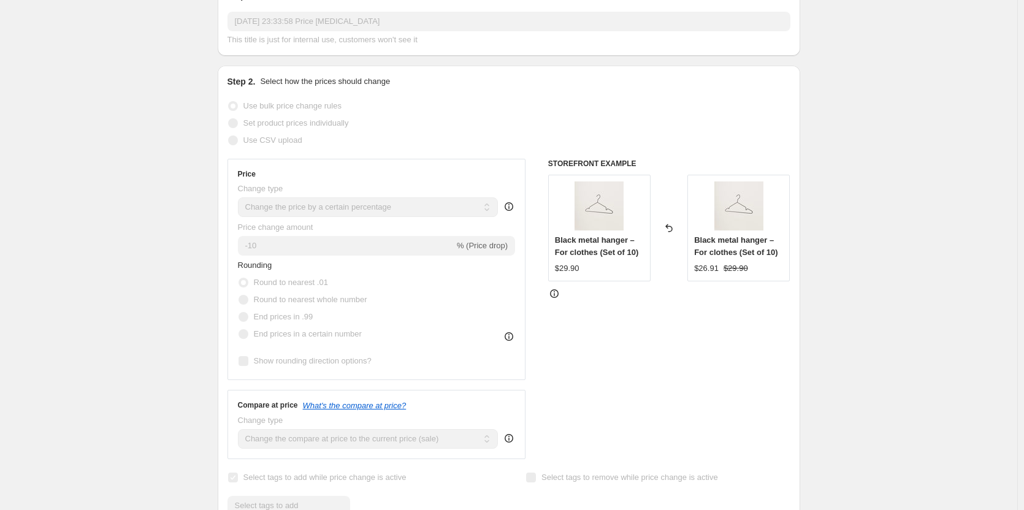
scroll to position [0, 0]
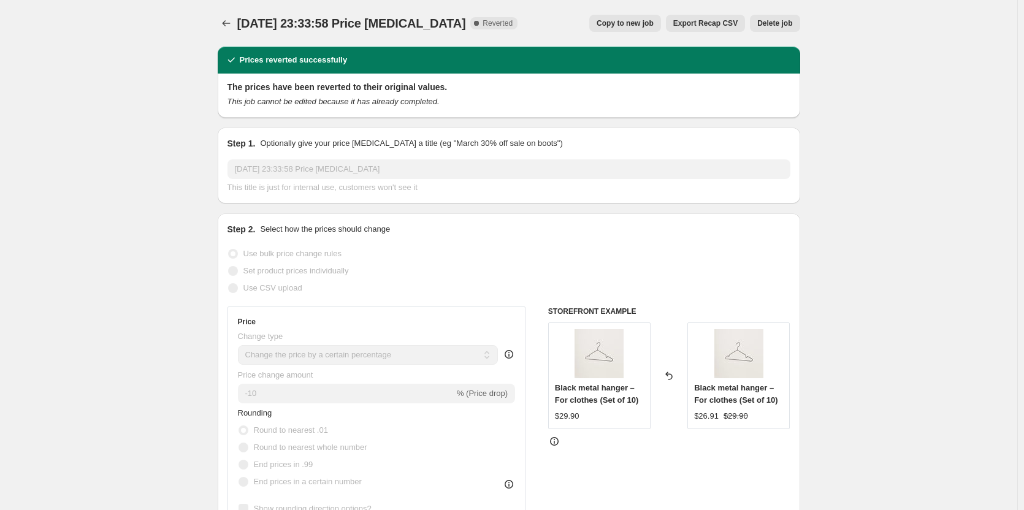
click at [779, 23] on span "Delete job" at bounding box center [774, 23] width 35 height 10
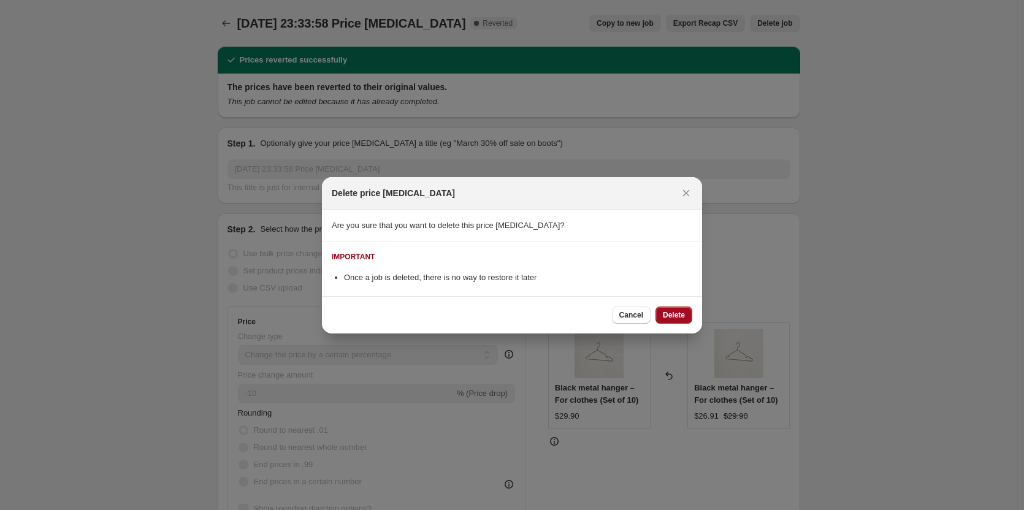
click at [678, 316] on span "Delete" at bounding box center [674, 315] width 22 height 10
